Goal: Check status: Check status

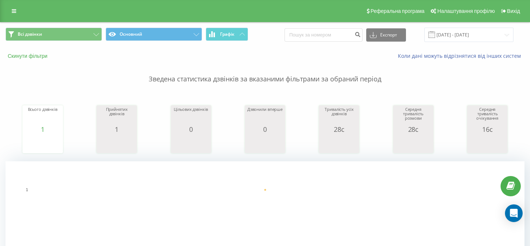
click at [36, 56] on button "Скинути фільтри" at bounding box center [29, 56] width 46 height 7
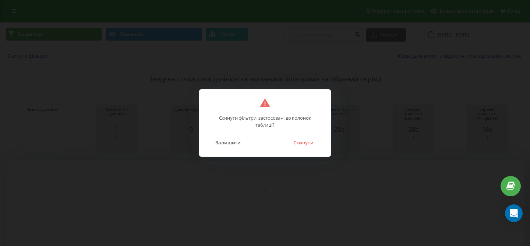
click at [305, 142] on button "Скинути" at bounding box center [304, 143] width 28 height 10
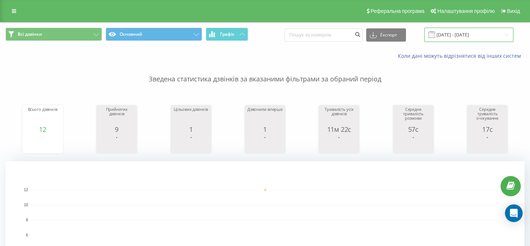
click at [471, 34] on input "[DATE] - [DATE]" at bounding box center [469, 35] width 89 height 14
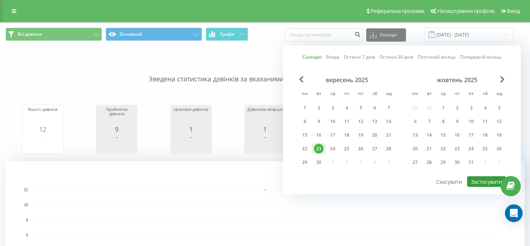
click at [482, 186] on button "Застосувати" at bounding box center [486, 181] width 39 height 11
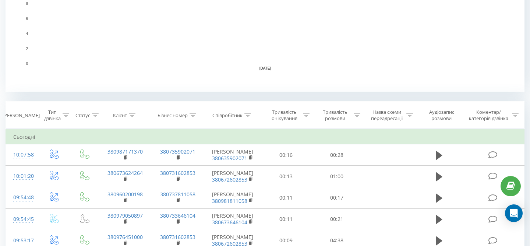
scroll to position [218, 0]
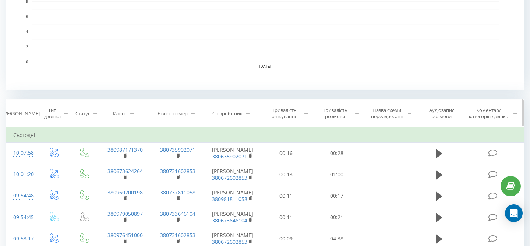
click at [248, 116] on div at bounding box center [248, 114] width 7 height 6
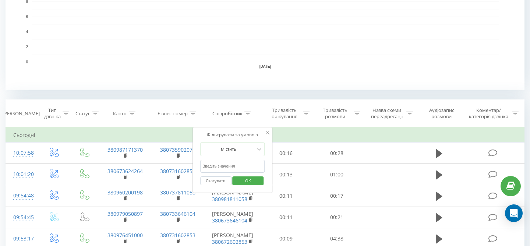
click at [234, 162] on input "text" at bounding box center [232, 166] width 65 height 13
type input "ясинська"
click at [245, 184] on span "OK" at bounding box center [248, 180] width 21 height 11
